Goal: Information Seeking & Learning: Learn about a topic

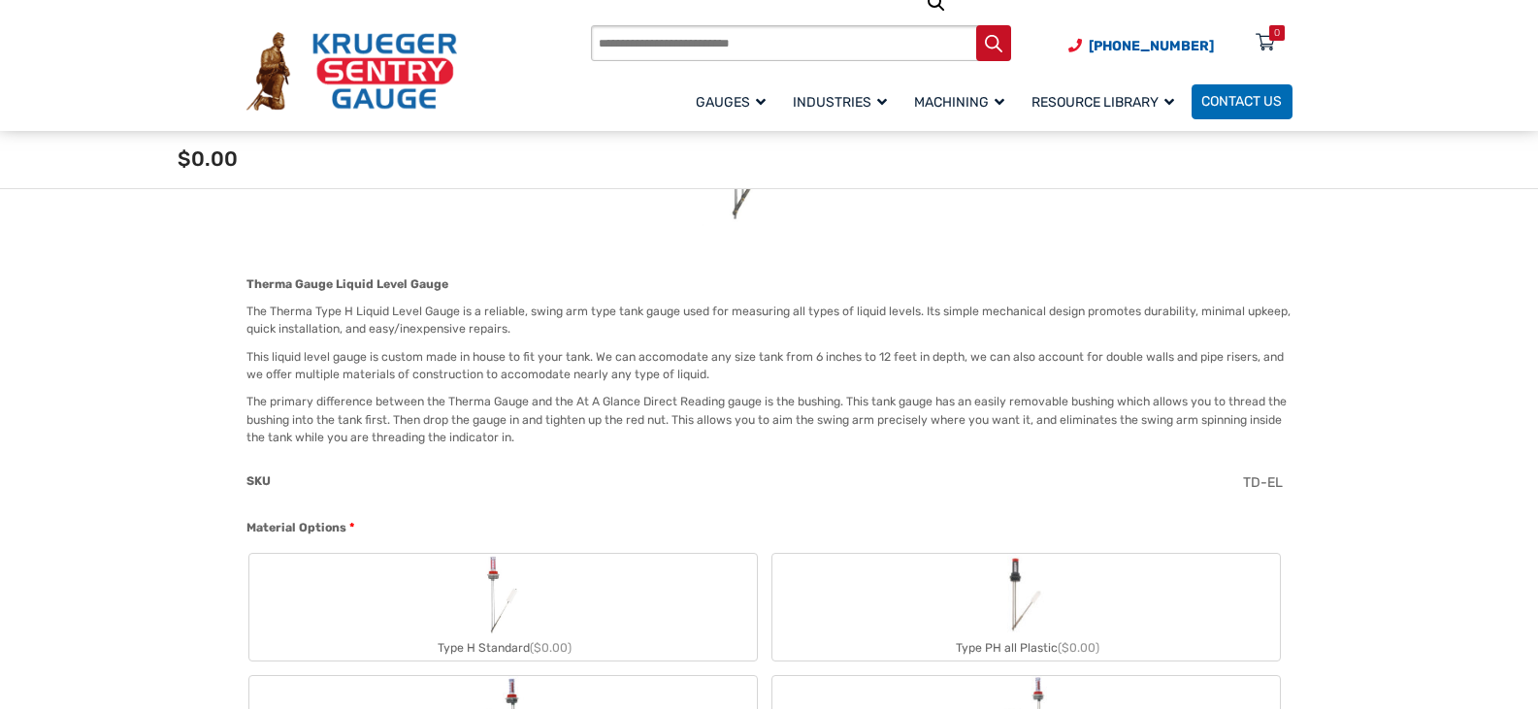
scroll to position [388, 0]
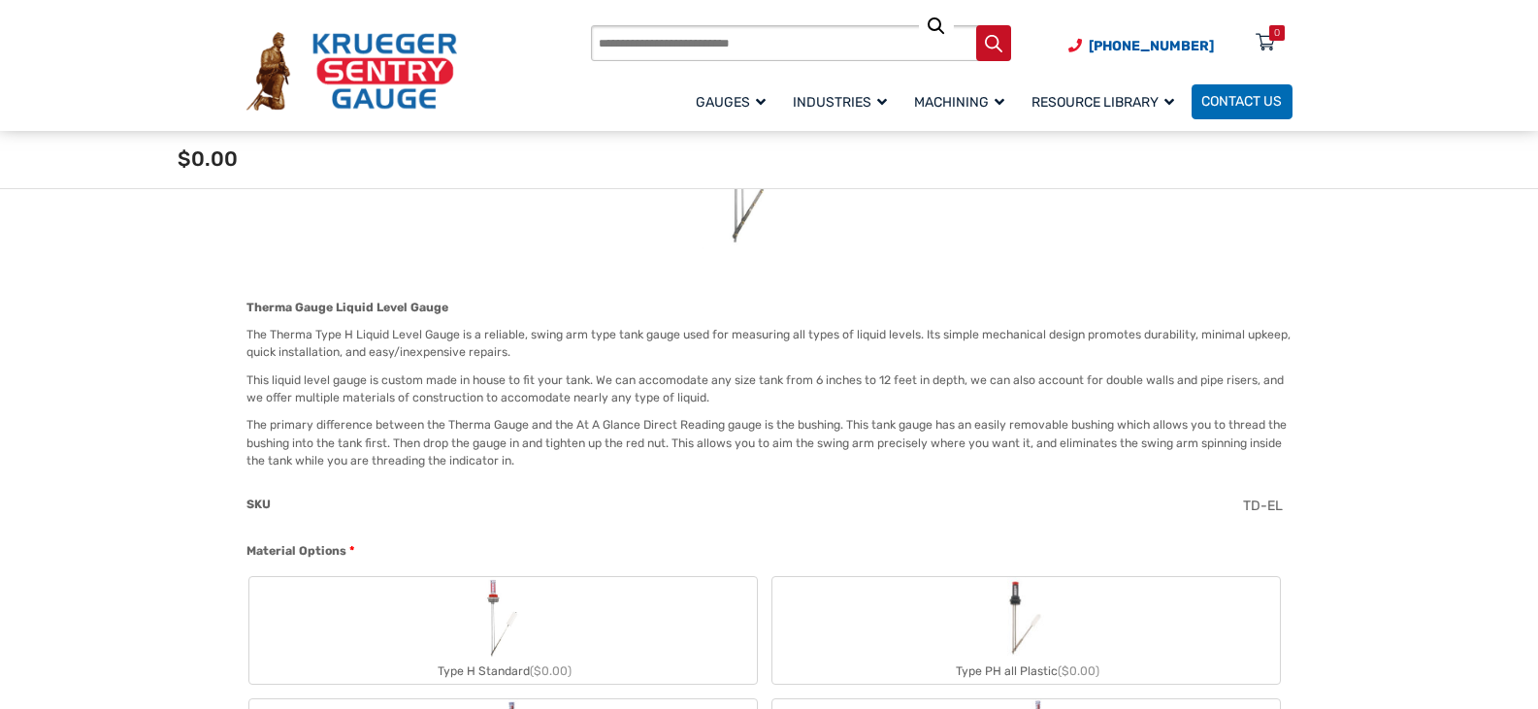
click at [431, 352] on p "The Therma Type H Liquid Level Gauge is a reliable, swing arm type tank gauge u…" at bounding box center [769, 344] width 1046 height 36
drag, startPoint x: 427, startPoint y: 349, endPoint x: 416, endPoint y: 333, distance: 19.6
click at [416, 333] on p "The Therma Type H Liquid Level Gauge is a reliable, swing arm type tank gauge u…" at bounding box center [769, 344] width 1046 height 36
click at [682, 341] on p "The Therma Type H Liquid Level Gauge is a reliable, swing arm type tank gauge u…" at bounding box center [769, 344] width 1046 height 36
click at [672, 335] on p "The Therma Type H Liquid Level Gauge is a reliable, swing arm type tank gauge u…" at bounding box center [769, 344] width 1046 height 36
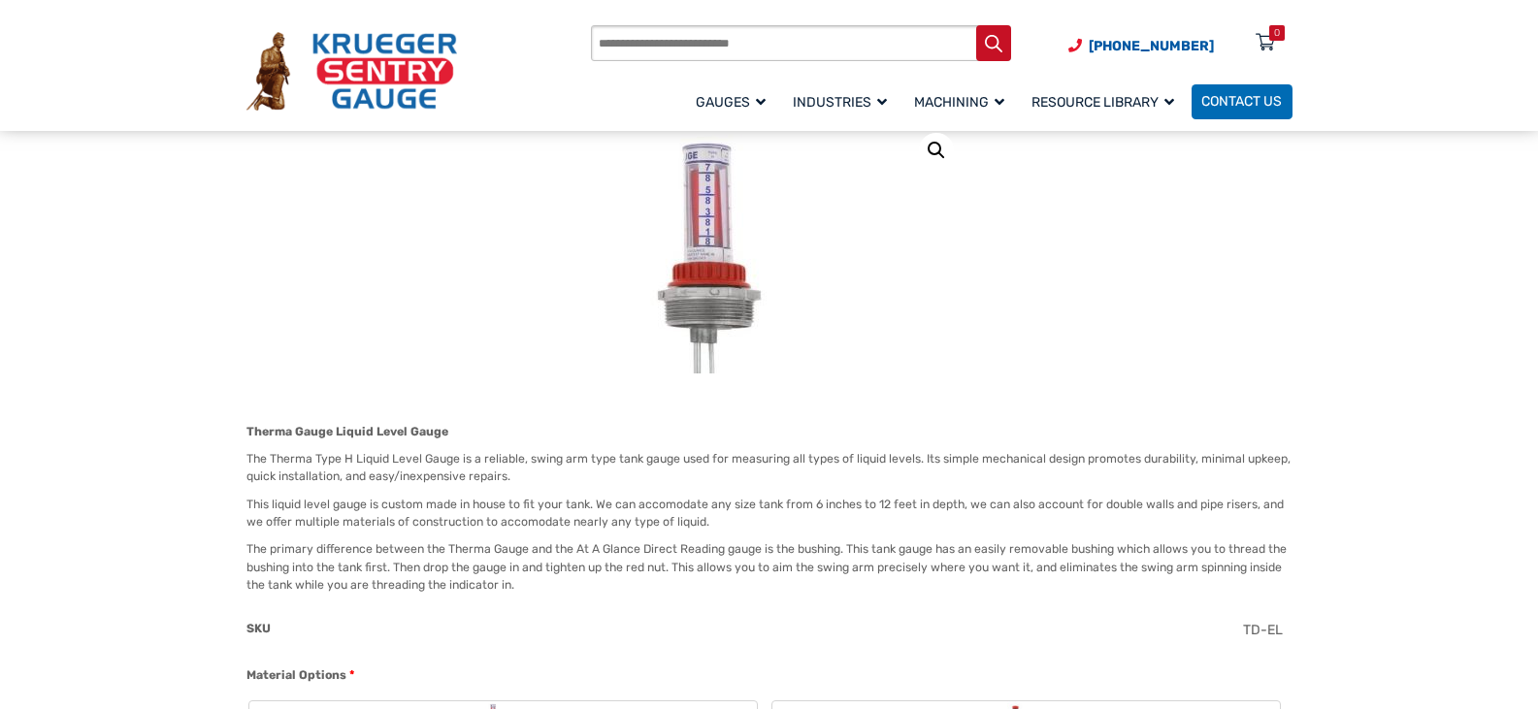
scroll to position [291, 0]
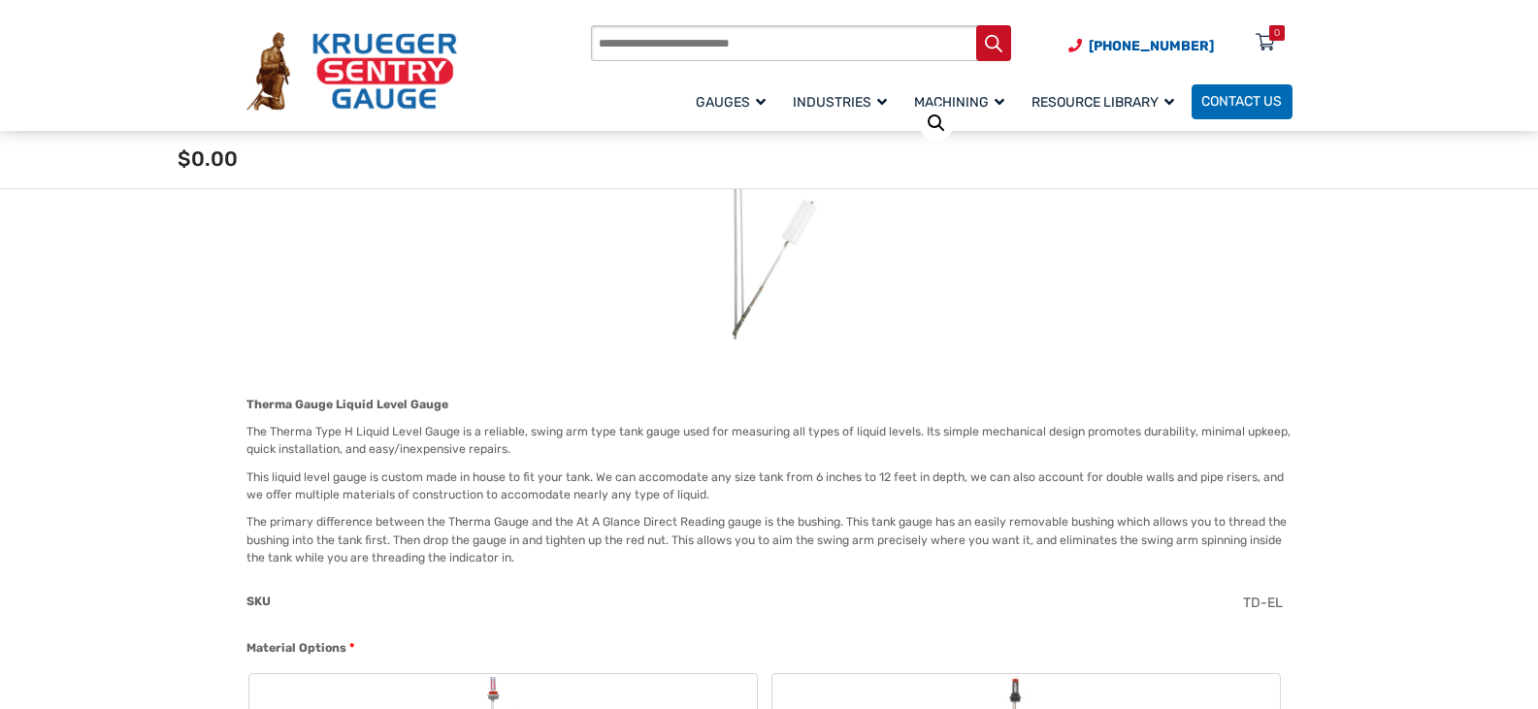
drag, startPoint x: 567, startPoint y: 479, endPoint x: 555, endPoint y: 480, distance: 11.7
click at [565, 479] on p "This liquid level gauge is custom made in house to fit your tank. We can accomo…" at bounding box center [769, 487] width 1046 height 36
drag, startPoint x: 555, startPoint y: 480, endPoint x: 505, endPoint y: 478, distance: 50.5
click at [516, 479] on p "This liquid level gauge is custom made in house to fit your tank. We can accomo…" at bounding box center [769, 487] width 1046 height 36
drag, startPoint x: 470, startPoint y: 476, endPoint x: 449, endPoint y: 475, distance: 20.5
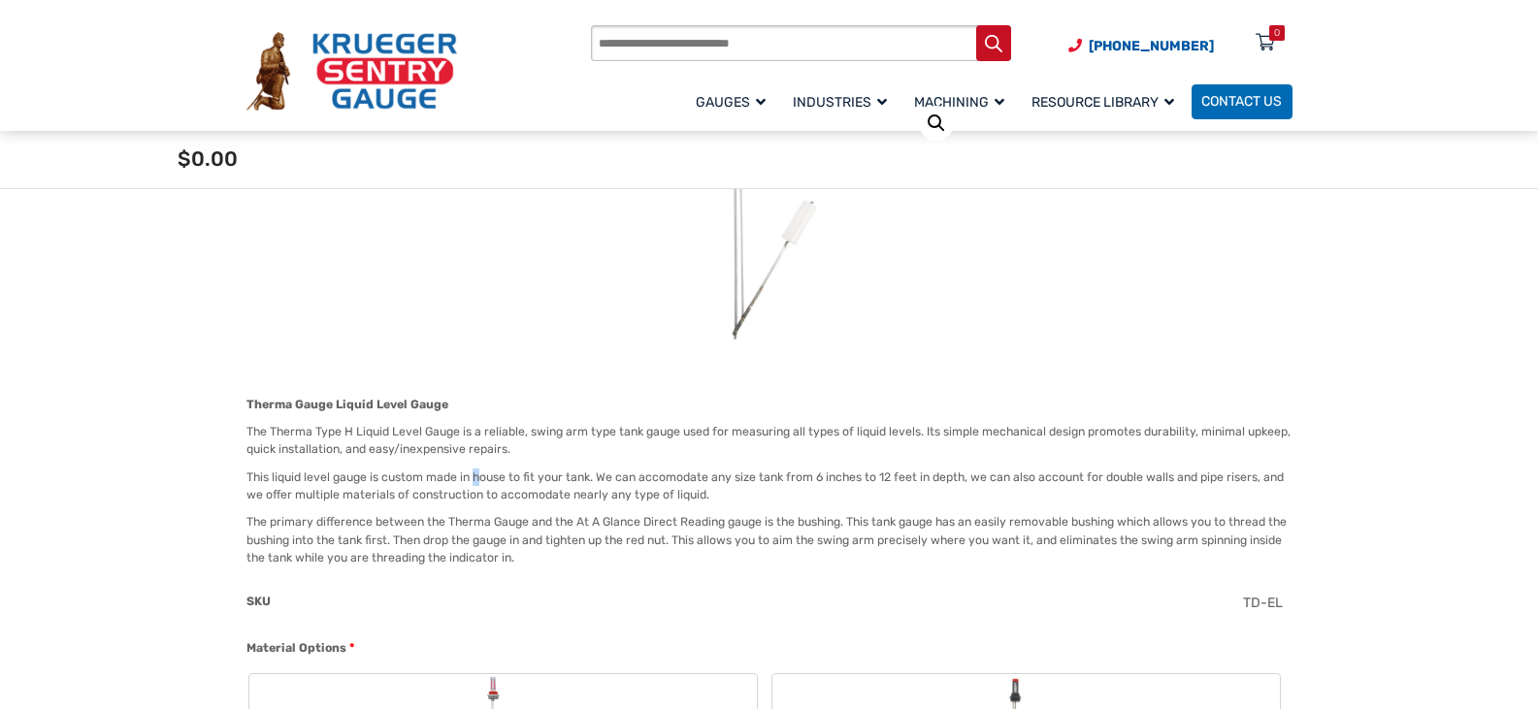
click at [458, 475] on p "This liquid level gauge is custom made in house to fit your tank. We can accomo…" at bounding box center [769, 487] width 1046 height 36
drag, startPoint x: 449, startPoint y: 475, endPoint x: 400, endPoint y: 489, distance: 51.6
click at [400, 489] on p "This liquid level gauge is custom made in house to fit your tank. We can accomo…" at bounding box center [769, 487] width 1046 height 36
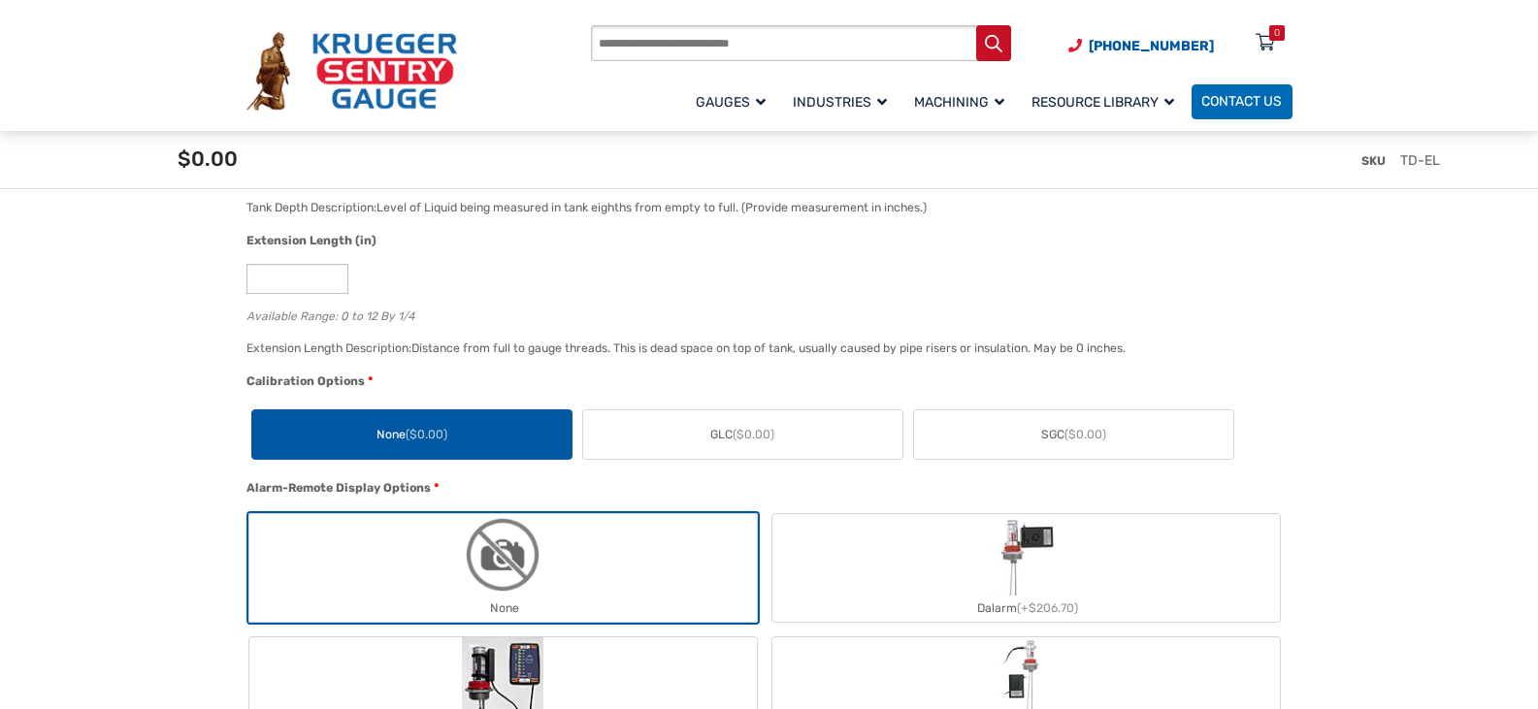
scroll to position [1650, 0]
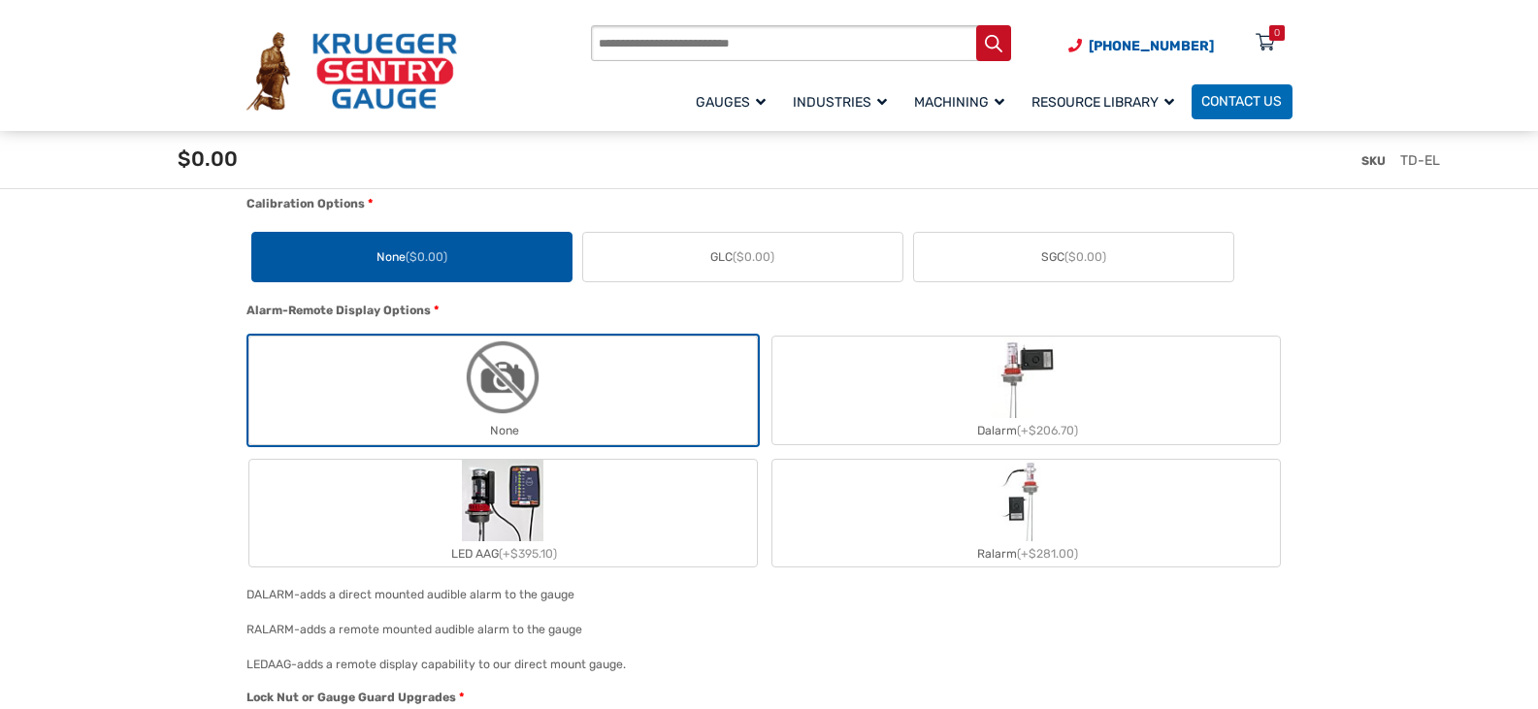
click at [192, 443] on section "🔍 Therma Gauge $ 0.00 Therma Gauge Liquid Level Gauge The Therma Type H Liquid …" at bounding box center [769, 486] width 1538 height 3504
click at [181, 438] on section "🔍 Therma Gauge $ 0.00 Therma Gauge Liquid Level Gauge The Therma Type H Liquid …" at bounding box center [769, 486] width 1538 height 3504
click at [177, 480] on section "🔍 Therma Gauge $ 0.00 Therma Gauge Liquid Level Gauge The Therma Type H Liquid …" at bounding box center [769, 486] width 1538 height 3504
click at [1395, 454] on section "🔍 Therma Gauge $ 0.00 Therma Gauge Liquid Level Gauge The Therma Type H Liquid …" at bounding box center [769, 486] width 1538 height 3504
click at [1394, 454] on section "🔍 Therma Gauge $ 0.00 Therma Gauge Liquid Level Gauge The Therma Type H Liquid …" at bounding box center [769, 486] width 1538 height 3504
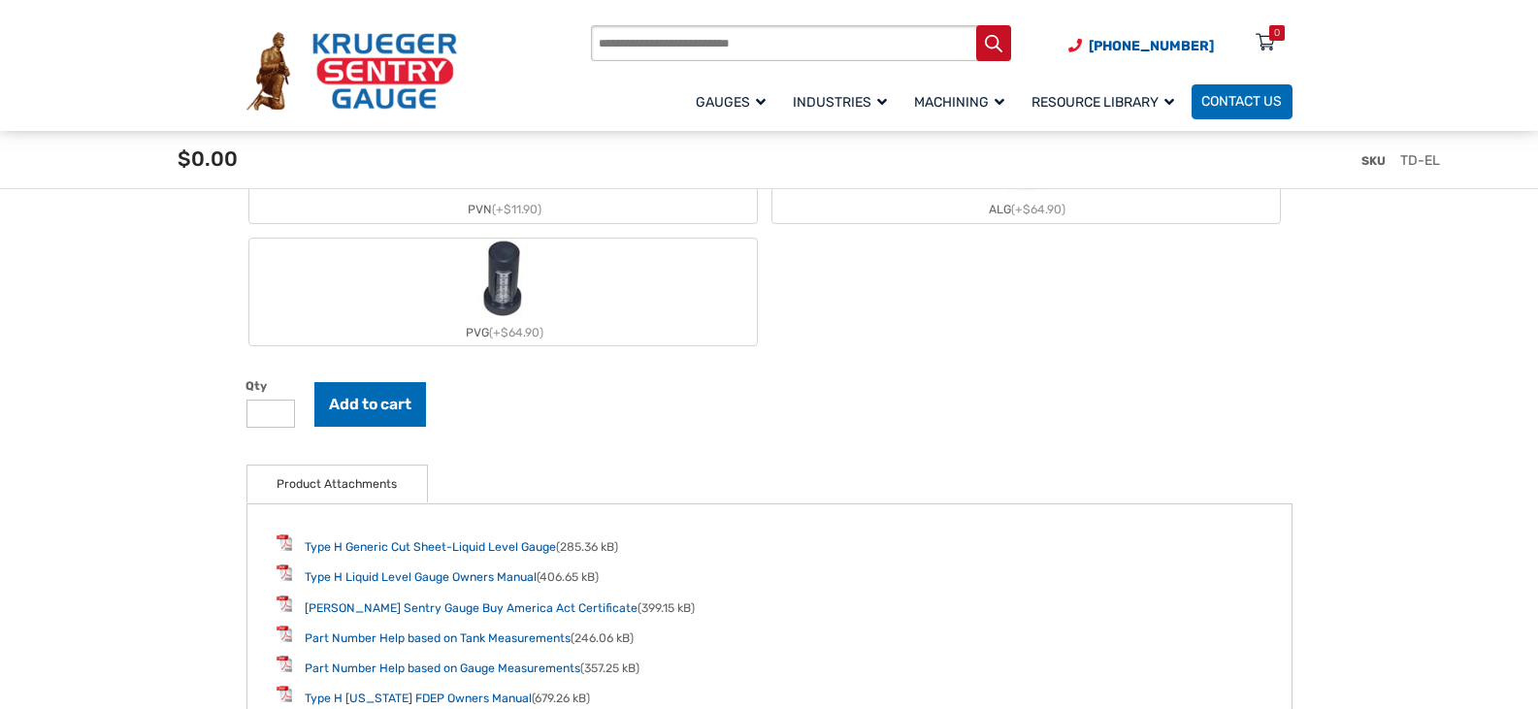
scroll to position [2426, 0]
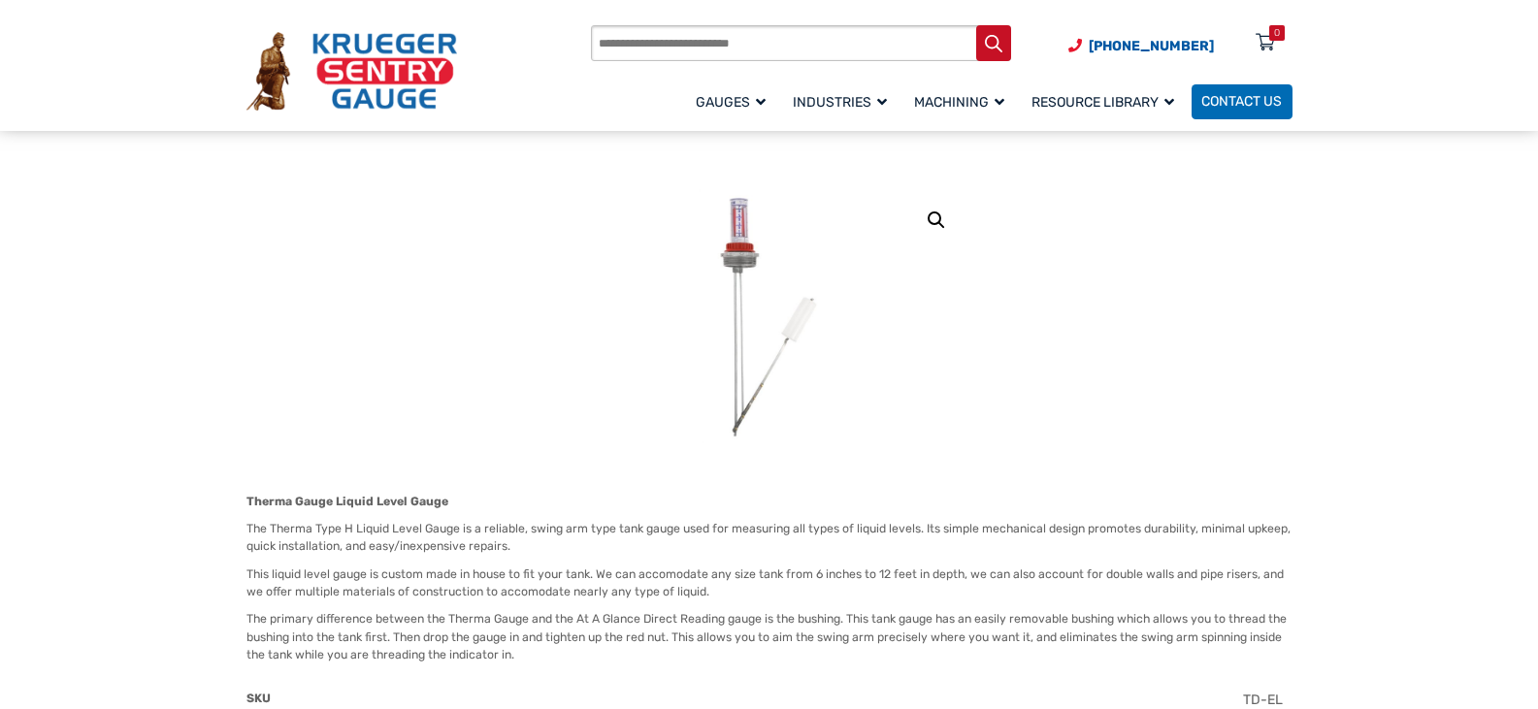
scroll to position [0, 0]
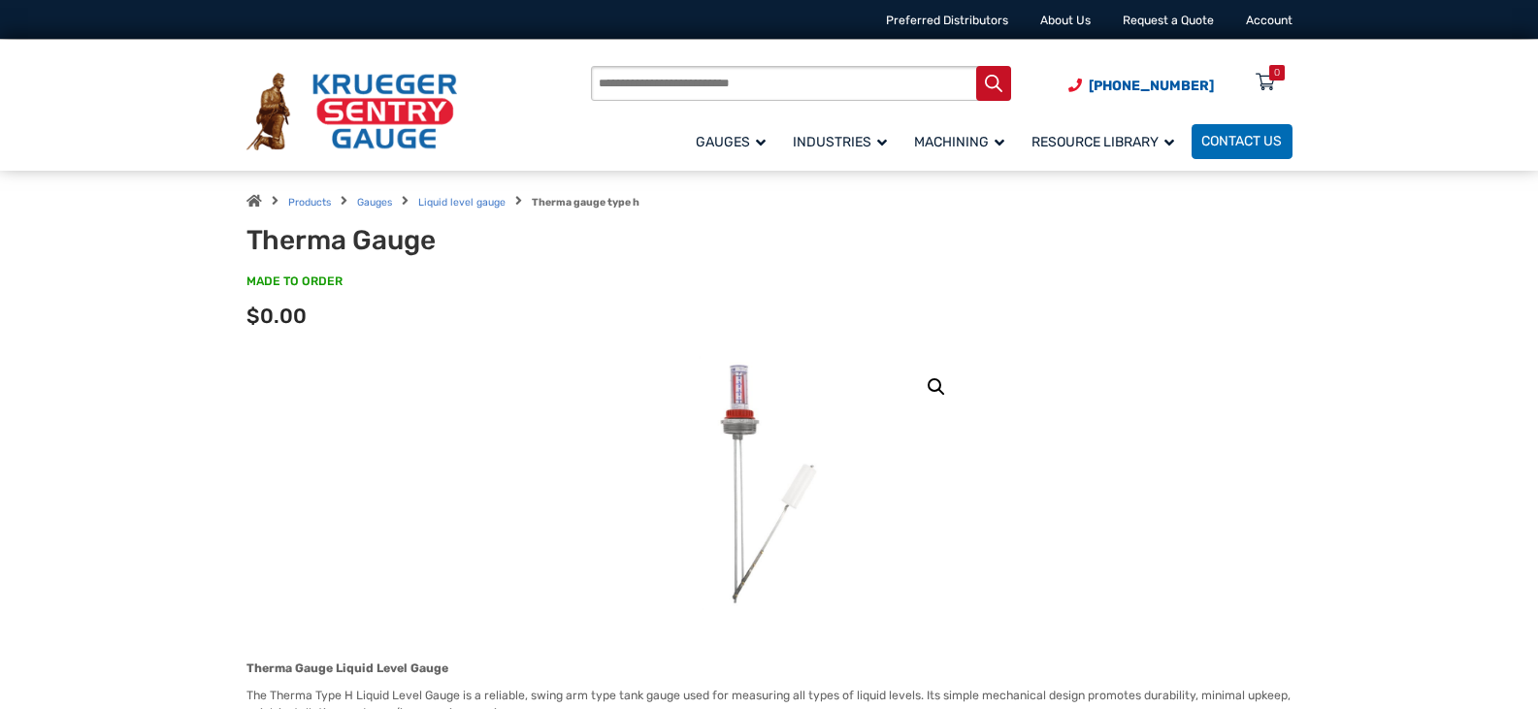
click at [141, 293] on div "Products Gauges Liquid level gauge Therma gauge type h Therma Gauge MADE TO ORD…" at bounding box center [769, 263] width 1538 height 185
click at [127, 261] on div "Products Gauges Liquid level gauge Therma gauge type h Therma Gauge MADE TO ORD…" at bounding box center [769, 263] width 1538 height 185
drag, startPoint x: 126, startPoint y: 260, endPoint x: 117, endPoint y: 252, distance: 11.7
click at [117, 252] on div "Products Gauges Liquid level gauge Therma gauge type h Therma Gauge MADE TO ORD…" at bounding box center [769, 263] width 1538 height 185
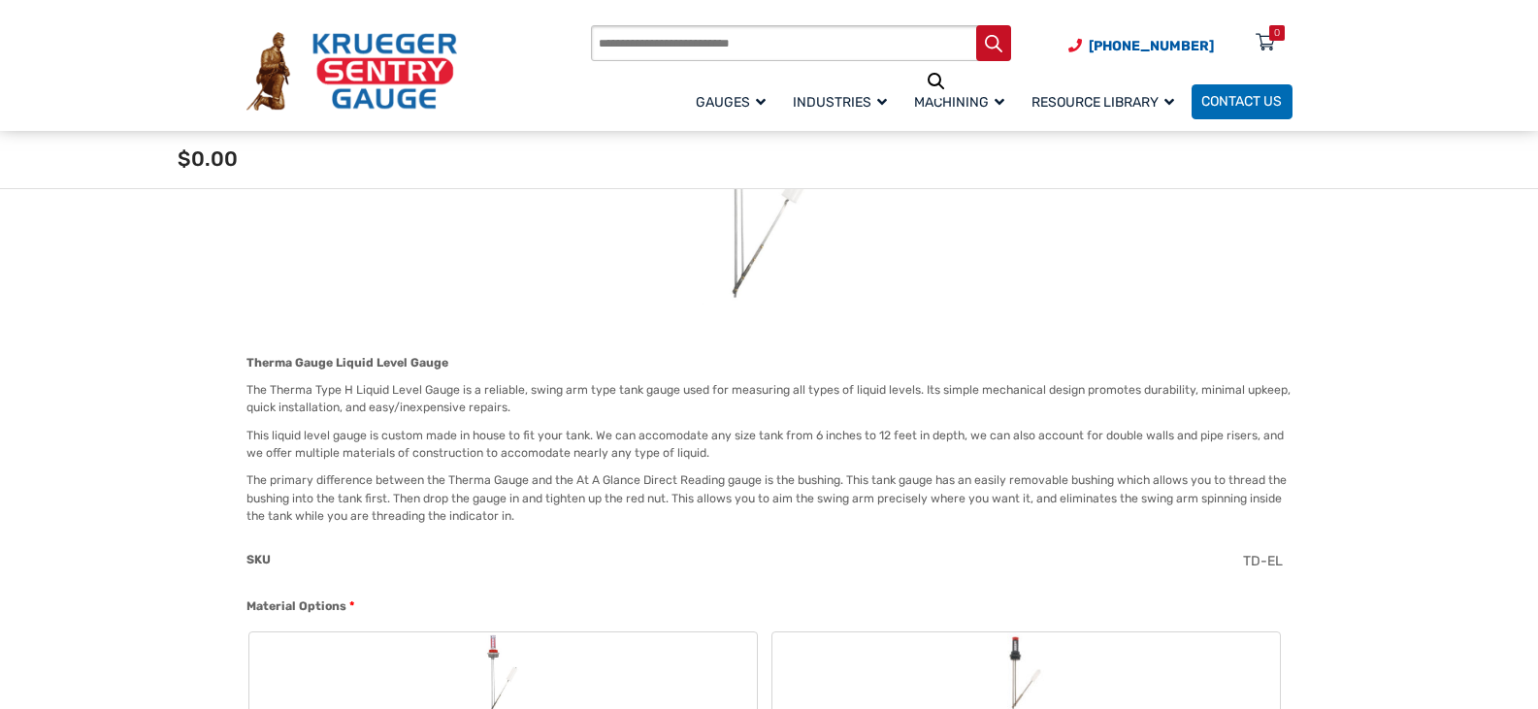
scroll to position [388, 0]
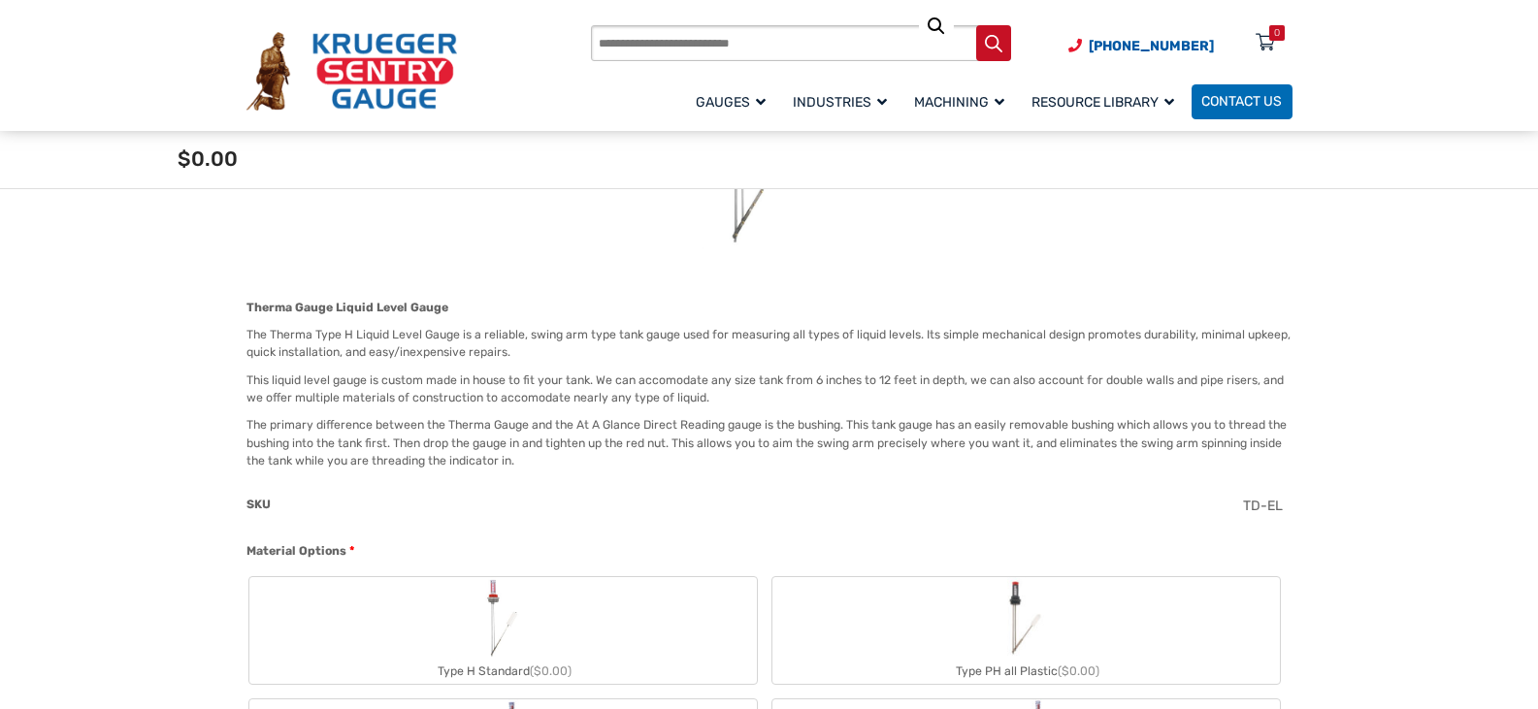
drag, startPoint x: 209, startPoint y: 353, endPoint x: 187, endPoint y: 355, distance: 21.4
click at [520, 392] on p "This liquid level gauge is custom made in house to fit your tank. We can accomo…" at bounding box center [769, 390] width 1046 height 36
drag, startPoint x: 472, startPoint y: 366, endPoint x: 458, endPoint y: 360, distance: 14.8
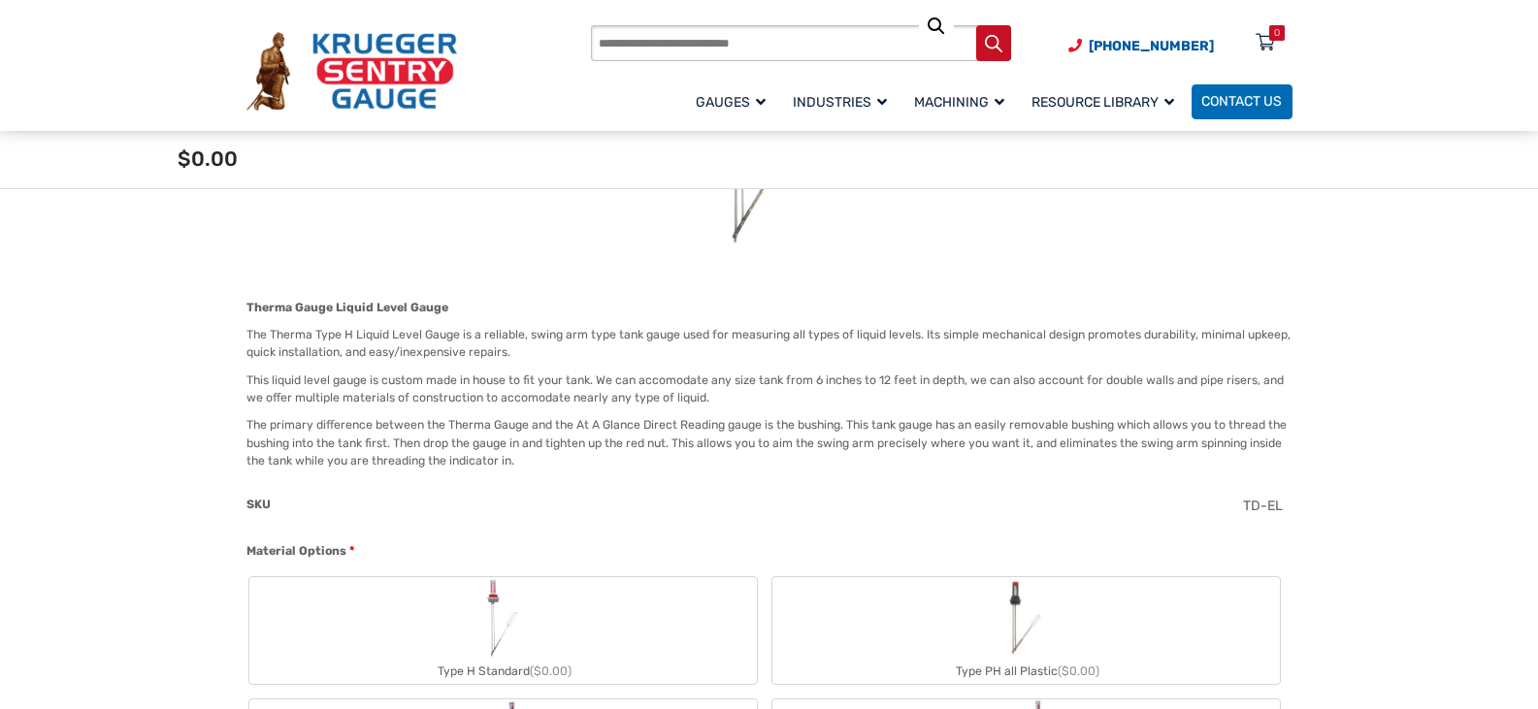
click at [464, 362] on div "Therma Gauge Liquid Level Gauge The Therma Type H Liquid Level Gauge is a relia…" at bounding box center [769, 385] width 1046 height 172
drag, startPoint x: 458, startPoint y: 360, endPoint x: 431, endPoint y: 356, distance: 27.4
click at [431, 356] on p "The Therma Type H Liquid Level Gauge is a reliable, swing arm type tank gauge u…" at bounding box center [769, 344] width 1046 height 36
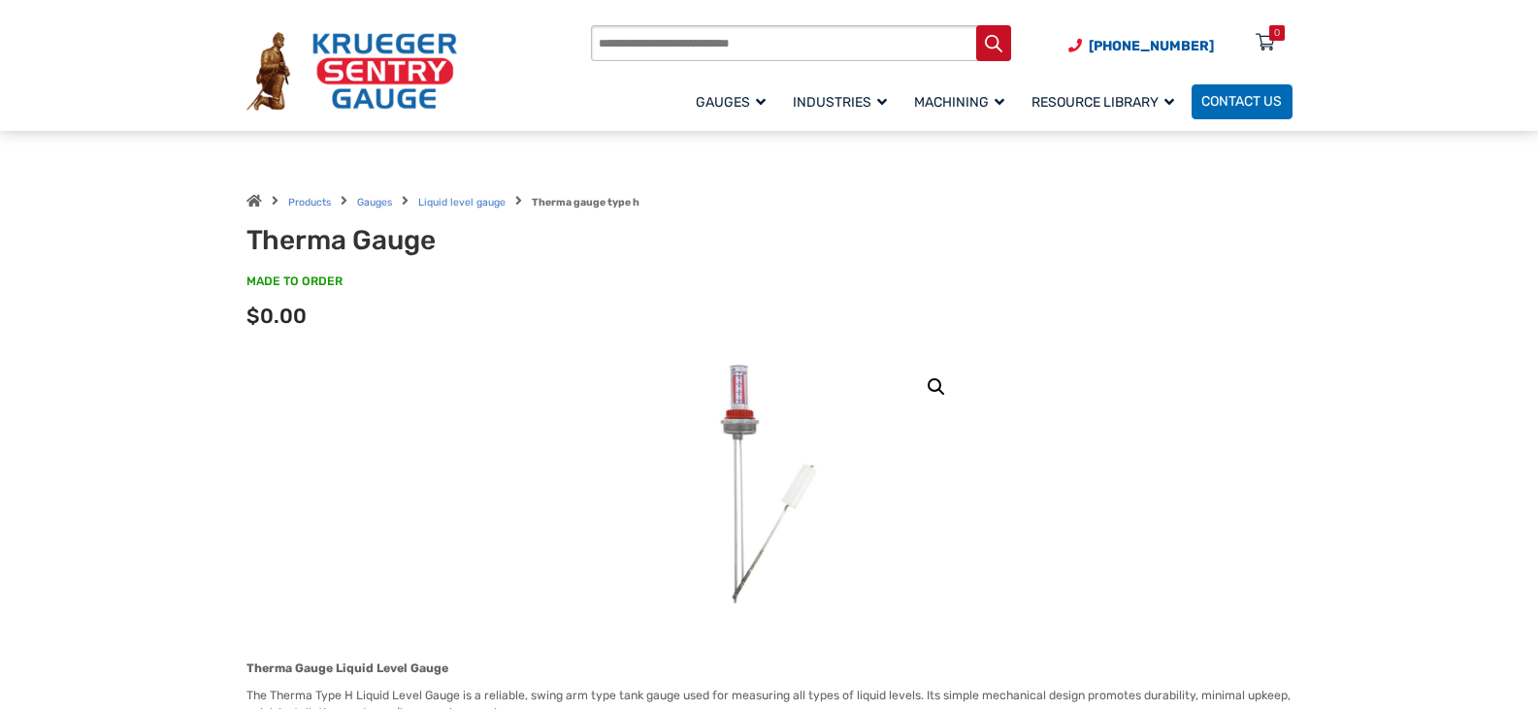
scroll to position [582, 0]
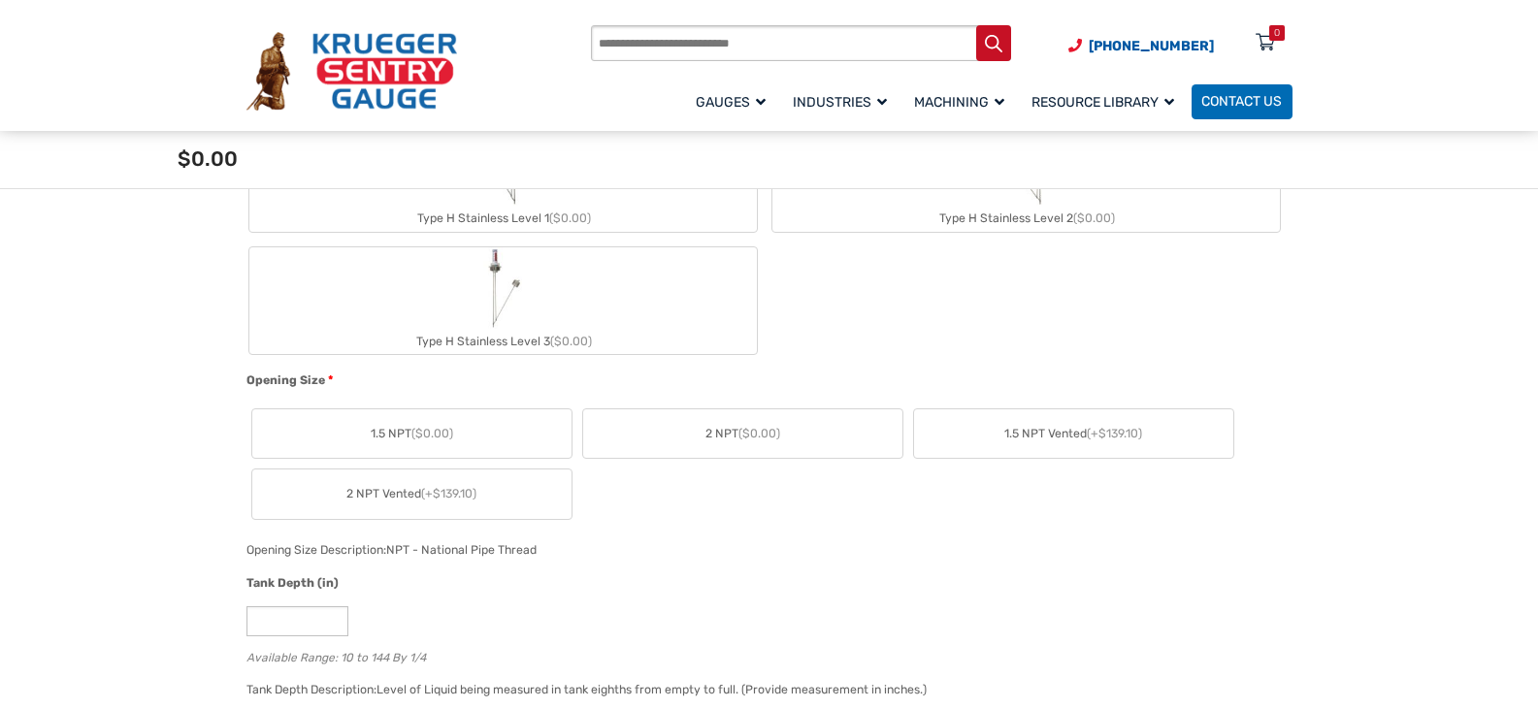
scroll to position [970, 0]
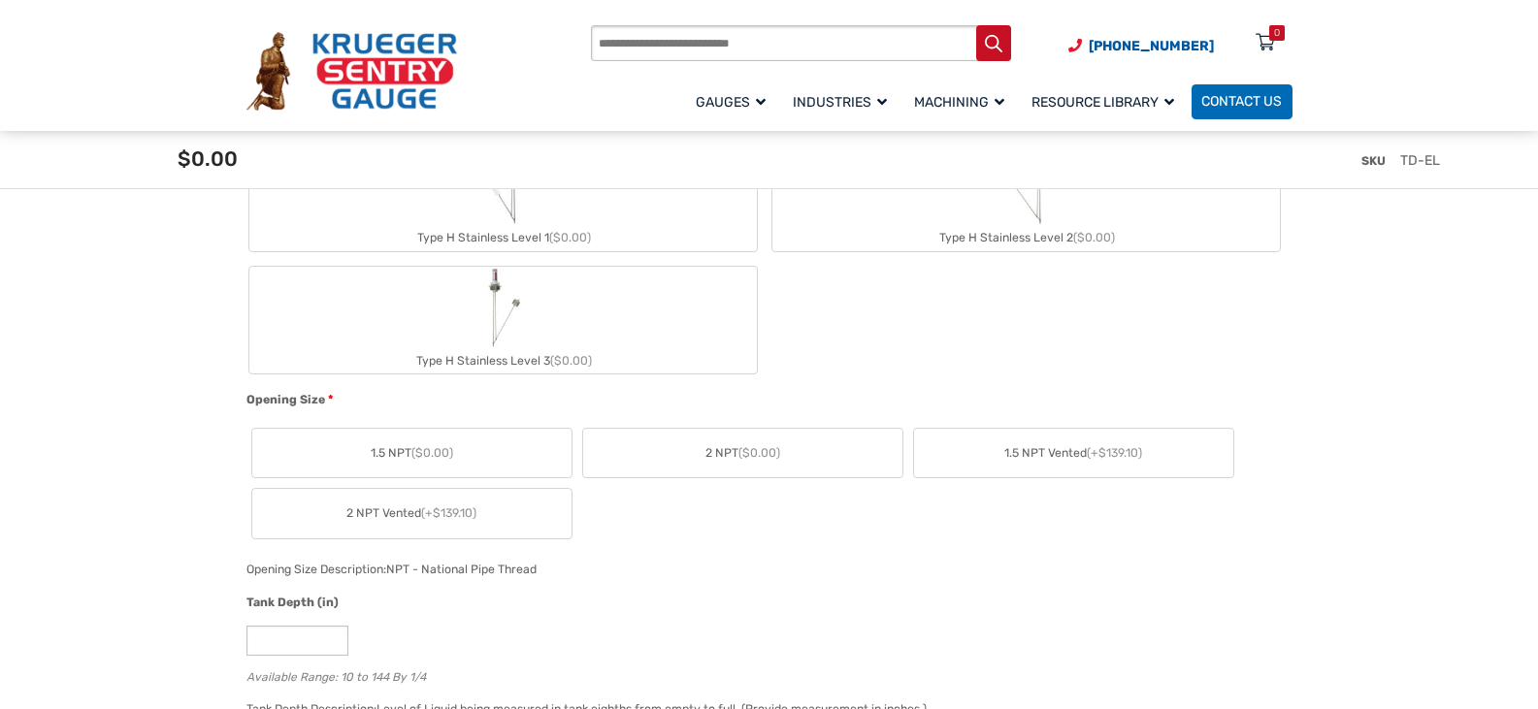
drag, startPoint x: 205, startPoint y: 342, endPoint x: 187, endPoint y: 342, distance: 17.5
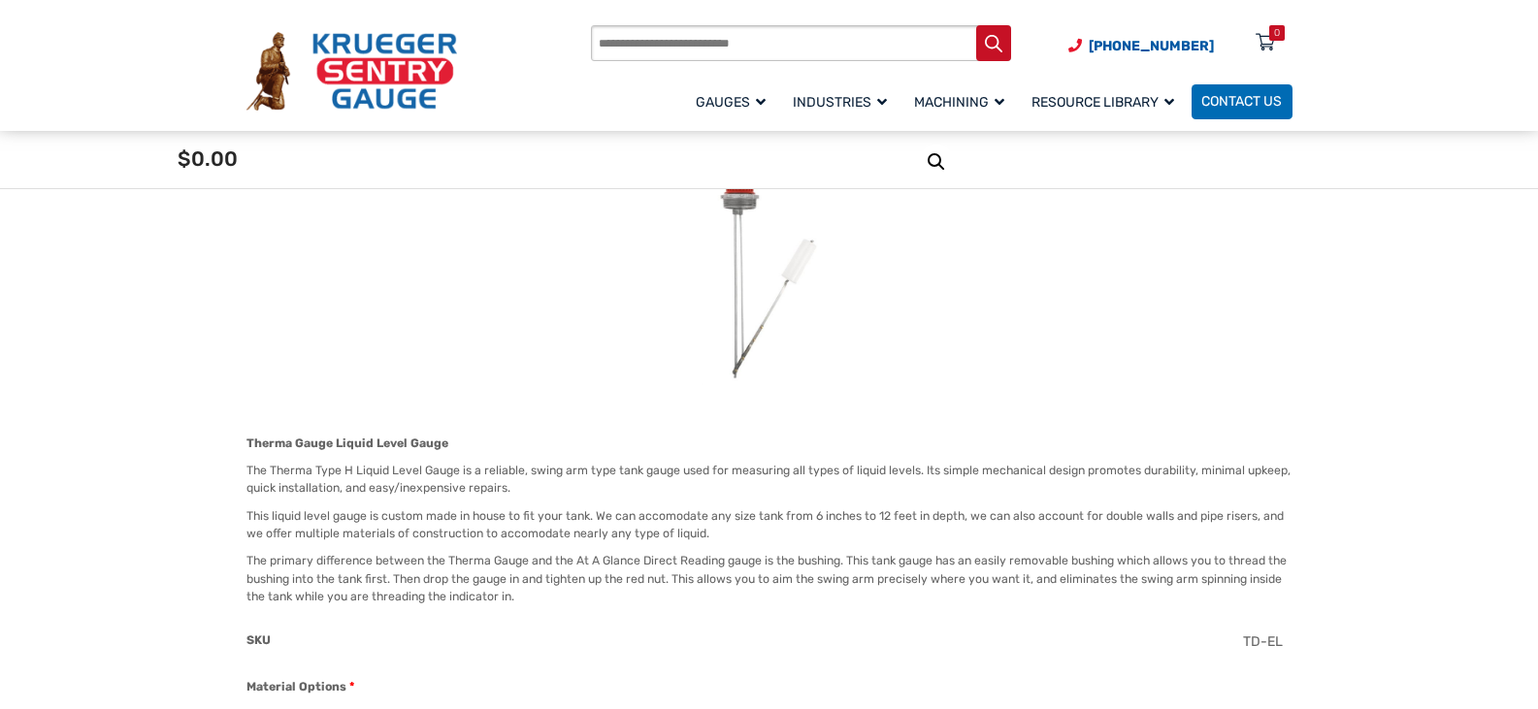
scroll to position [388, 0]
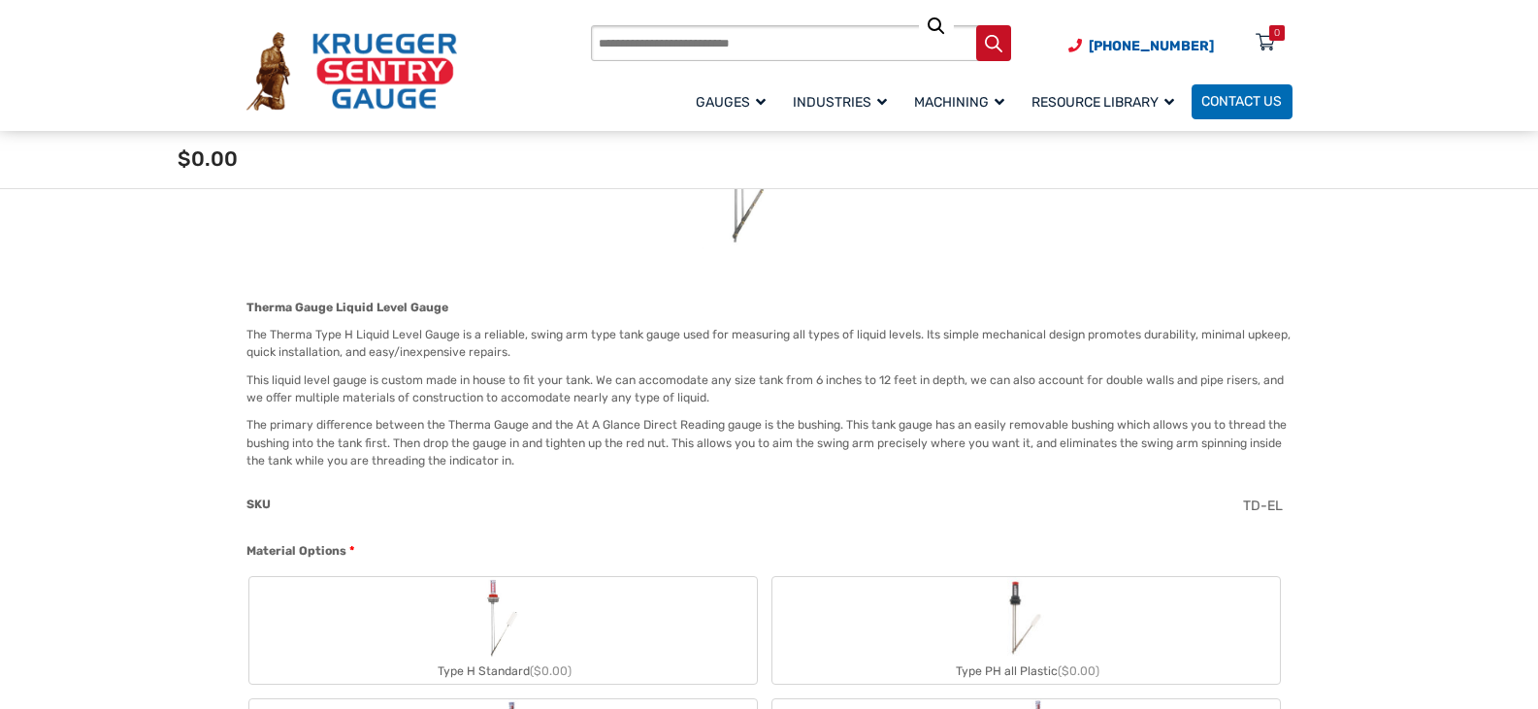
drag, startPoint x: 184, startPoint y: 417, endPoint x: 171, endPoint y: 414, distance: 13.9
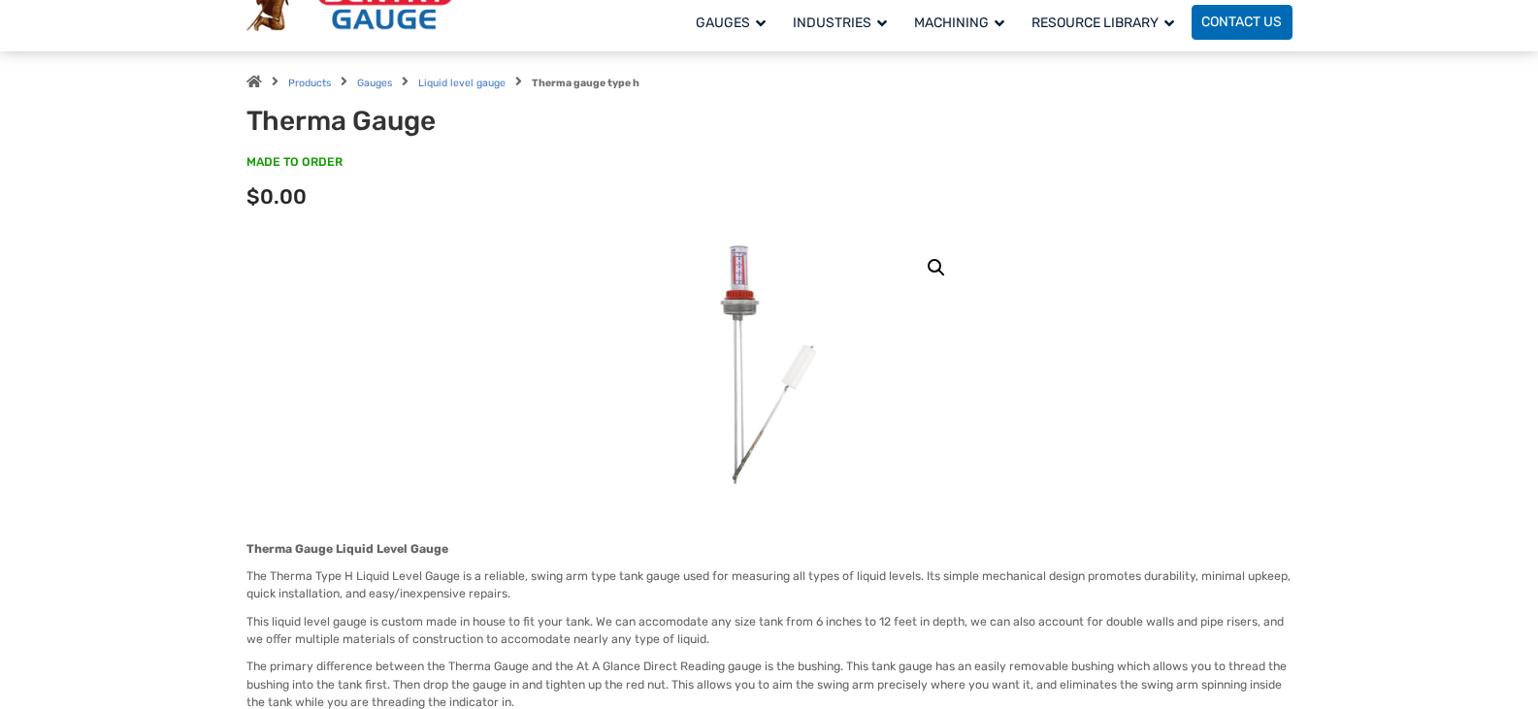
scroll to position [0, 0]
